Goal: Obtain resource: Obtain resource

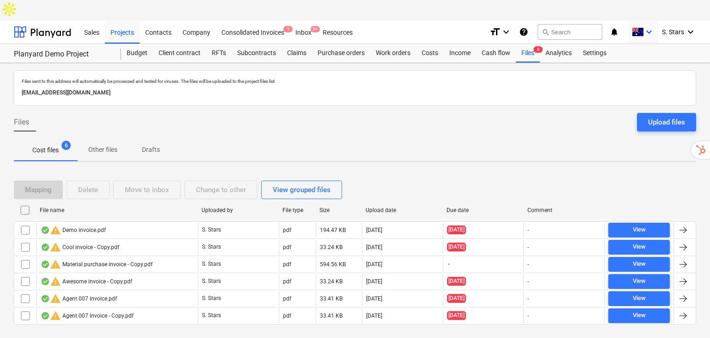
click at [647, 26] on icon "keyboard_arrow_down" at bounding box center [649, 31] width 11 height 11
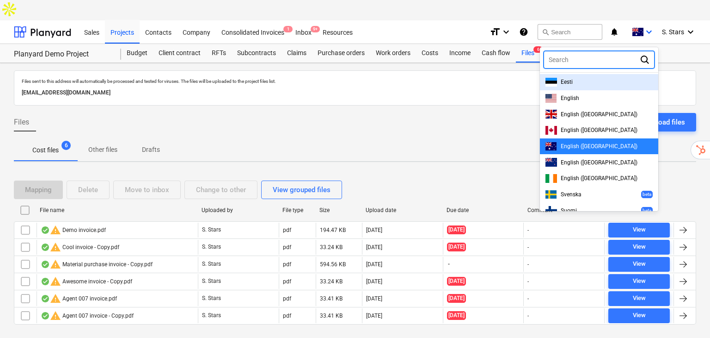
drag, startPoint x: 612, startPoint y: 62, endPoint x: 577, endPoint y: 59, distance: 35.3
click at [613, 78] on div "Eesti" at bounding box center [599, 82] width 107 height 9
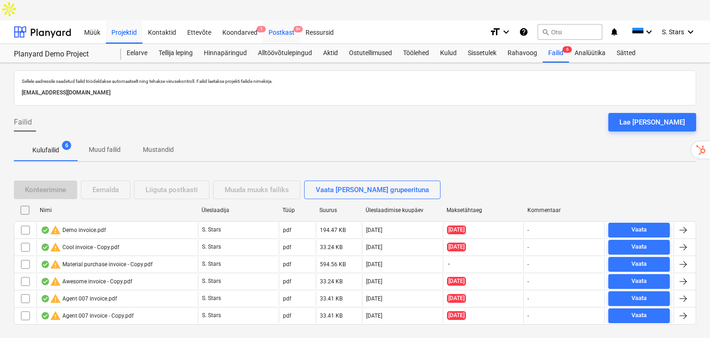
click at [289, 20] on div "Postkast 9+" at bounding box center [281, 32] width 37 height 24
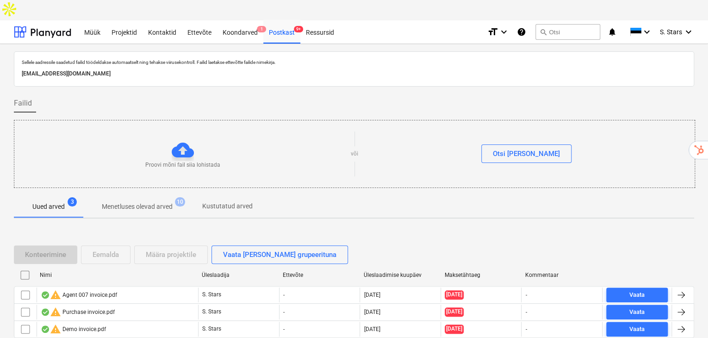
drag, startPoint x: 194, startPoint y: 56, endPoint x: 6, endPoint y: 55, distance: 187.8
click at [6, 55] on div "Sellele aadressile saadetud failid töödeldakse automaatselt ning tehakse viirus…" at bounding box center [354, 211] width 708 height 335
click at [196, 62] on div "Sellele aadressile saadetud failid töödeldakse automaatselt ning tehakse viirus…" at bounding box center [354, 68] width 680 height 35
drag, startPoint x: 197, startPoint y: 49, endPoint x: 7, endPoint y: 50, distance: 189.1
click at [7, 50] on div "Sellele aadressile saadetud failid töödeldakse automaatselt ning tehakse viirus…" at bounding box center [354, 211] width 708 height 335
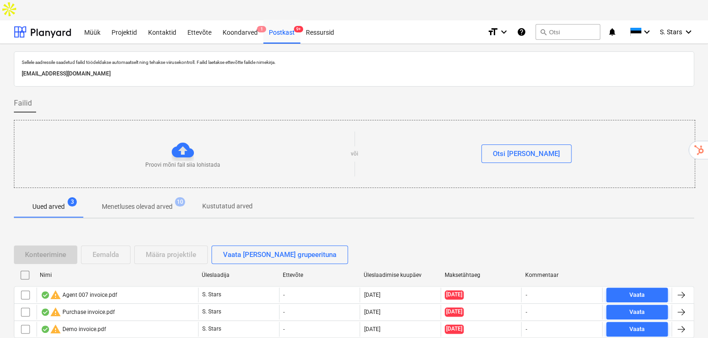
click at [210, 67] on div "[EMAIL_ADDRESS][DOMAIN_NAME]" at bounding box center [354, 73] width 668 height 13
click at [203, 69] on p "[EMAIL_ADDRESS][DOMAIN_NAME]" at bounding box center [354, 74] width 664 height 10
drag, startPoint x: 203, startPoint y: 54, endPoint x: 22, endPoint y: 52, distance: 180.8
click at [22, 69] on p "[EMAIL_ADDRESS][DOMAIN_NAME]" at bounding box center [354, 74] width 664 height 10
click at [274, 20] on div "Postkast 9+" at bounding box center [281, 32] width 37 height 24
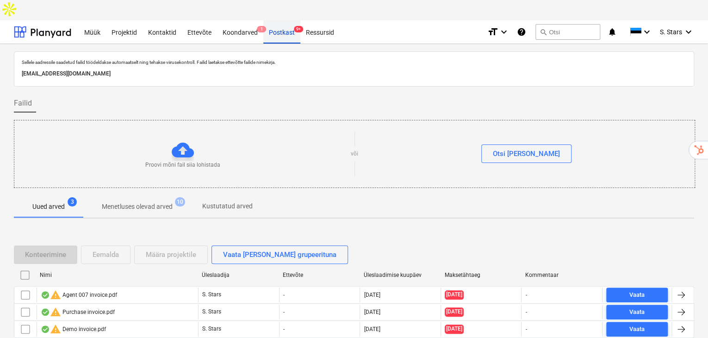
click at [284, 20] on div "Postkast 9+" at bounding box center [281, 32] width 37 height 24
click at [222, 69] on p "[EMAIL_ADDRESS][DOMAIN_NAME]" at bounding box center [354, 74] width 664 height 10
drag, startPoint x: 201, startPoint y: 54, endPoint x: 18, endPoint y: 61, distance: 182.8
click at [18, 61] on div "Sellele aadressile saadetud failid töödeldakse automaatselt ning tehakse viirus…" at bounding box center [354, 68] width 680 height 35
copy p "[EMAIL_ADDRESS][DOMAIN_NAME]"
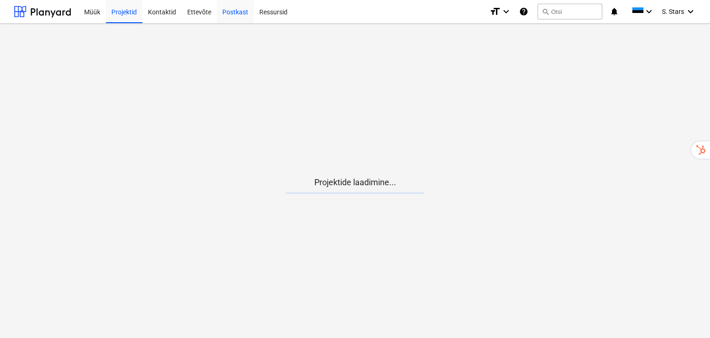
click at [236, 13] on div "Postkast" at bounding box center [235, 12] width 37 height 24
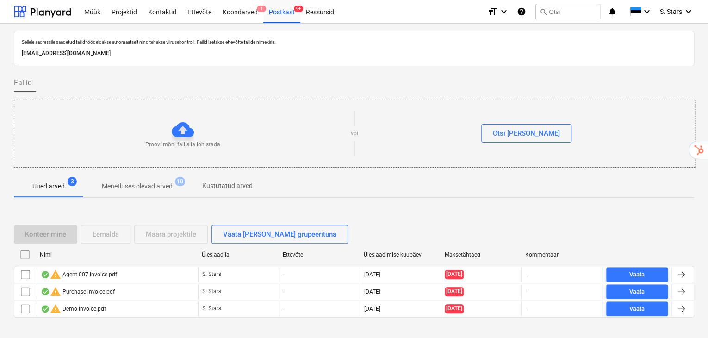
drag, startPoint x: 212, startPoint y: 46, endPoint x: 192, endPoint y: 47, distance: 20.4
click at [192, 47] on div "Sellele aadressile saadetud failid töödeldakse automaatselt ning tehakse viirus…" at bounding box center [354, 48] width 668 height 23
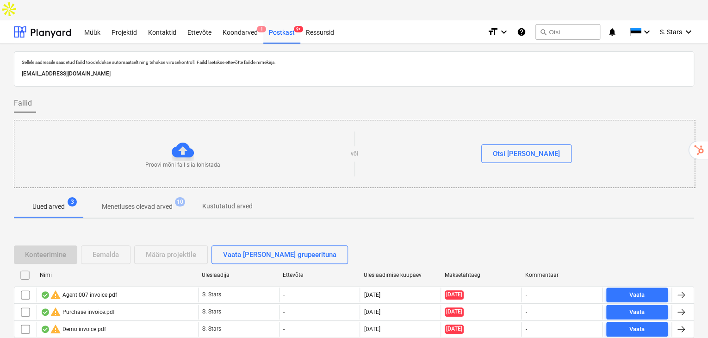
click at [201, 69] on p "[EMAIL_ADDRESS][DOMAIN_NAME]" at bounding box center [354, 74] width 664 height 10
drag, startPoint x: 200, startPoint y: 50, endPoint x: 65, endPoint y: 43, distance: 134.7
click at [76, 57] on div "Sellele aadressile saadetud failid töödeldakse automaatselt ning tehakse viirus…" at bounding box center [354, 68] width 668 height 23
drag, startPoint x: 65, startPoint y: 43, endPoint x: 20, endPoint y: 51, distance: 45.5
click at [18, 54] on div "Sellele aadressile saadetud failid töödeldakse automaatselt ning tehakse viirus…" at bounding box center [354, 68] width 680 height 35
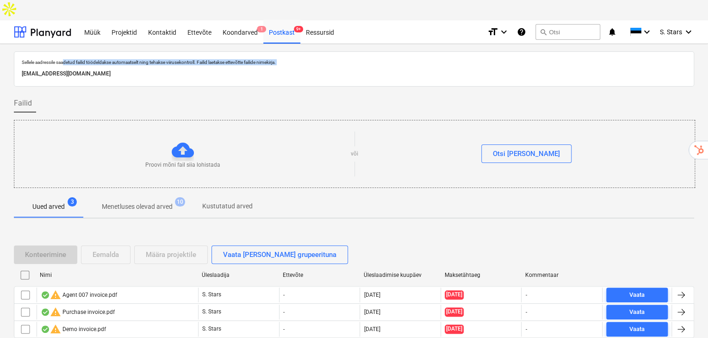
click at [23, 69] on p "[EMAIL_ADDRESS][DOMAIN_NAME]" at bounding box center [354, 74] width 664 height 10
drag, startPoint x: 23, startPoint y: 51, endPoint x: 71, endPoint y: 50, distance: 48.1
click at [71, 69] on p "[EMAIL_ADDRESS][DOMAIN_NAME]" at bounding box center [354, 74] width 664 height 10
click at [160, 67] on div "[EMAIL_ADDRESS][DOMAIN_NAME]" at bounding box center [354, 73] width 668 height 13
drag, startPoint x: 196, startPoint y: 52, endPoint x: 191, endPoint y: 52, distance: 5.5
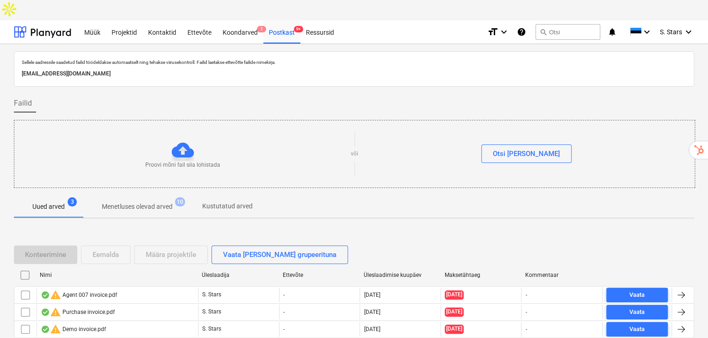
click at [194, 69] on p "[EMAIL_ADDRESS][DOMAIN_NAME]" at bounding box center [354, 74] width 664 height 10
drag, startPoint x: 181, startPoint y: 52, endPoint x: 82, endPoint y: 50, distance: 99.5
click at [77, 69] on p "[EMAIL_ADDRESS][DOMAIN_NAME]" at bounding box center [354, 74] width 664 height 10
click at [191, 69] on p "[EMAIL_ADDRESS][DOMAIN_NAME]" at bounding box center [354, 74] width 664 height 10
drag, startPoint x: 190, startPoint y: 52, endPoint x: 22, endPoint y: 55, distance: 168.4
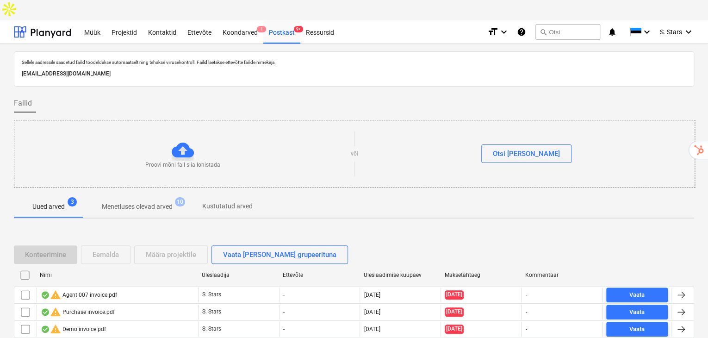
click at [22, 69] on p "[EMAIL_ADDRESS][DOMAIN_NAME]" at bounding box center [354, 74] width 664 height 10
copy p "[EMAIL_ADDRESS][DOMAIN_NAME]"
